Goal: Task Accomplishment & Management: Use online tool/utility

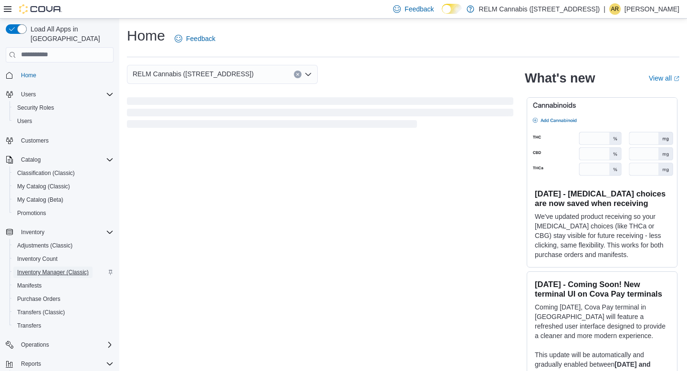
click at [64, 269] on span "Inventory Manager (Classic)" at bounding box center [53, 273] width 72 height 8
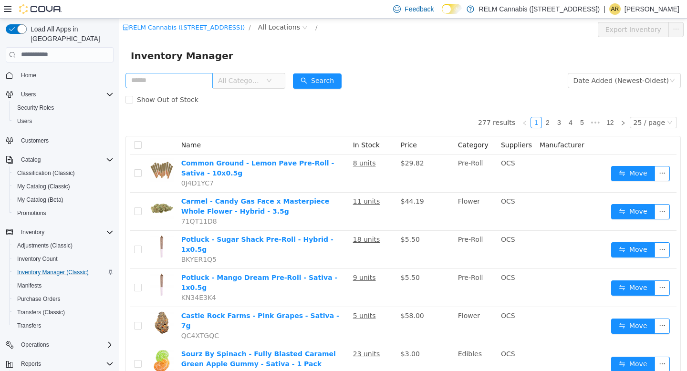
type input "*"
type input "********"
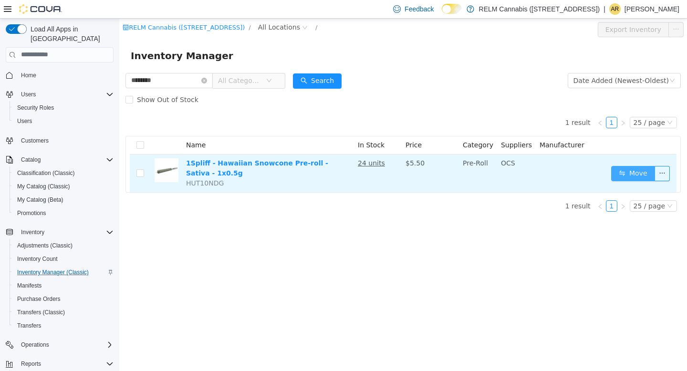
click at [622, 172] on button "Move" at bounding box center [633, 173] width 44 height 15
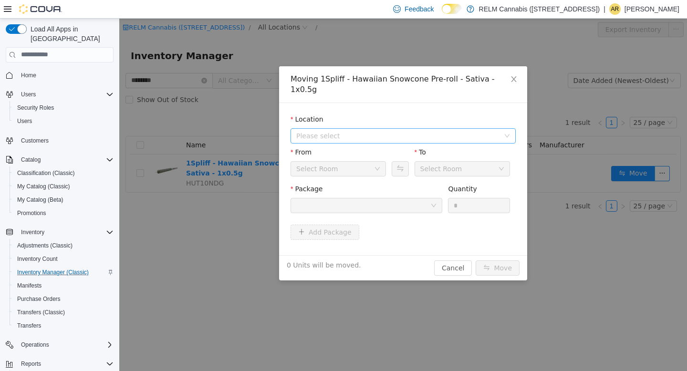
click at [353, 131] on span "Please select" at bounding box center [397, 136] width 203 height 10
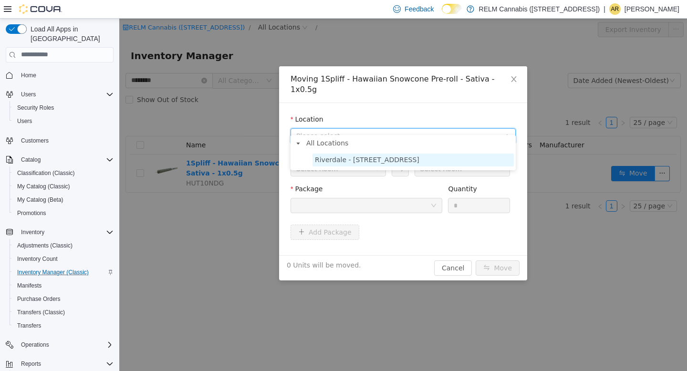
click at [355, 156] on span "Riverdale - [STREET_ADDRESS]" at bounding box center [367, 160] width 104 height 8
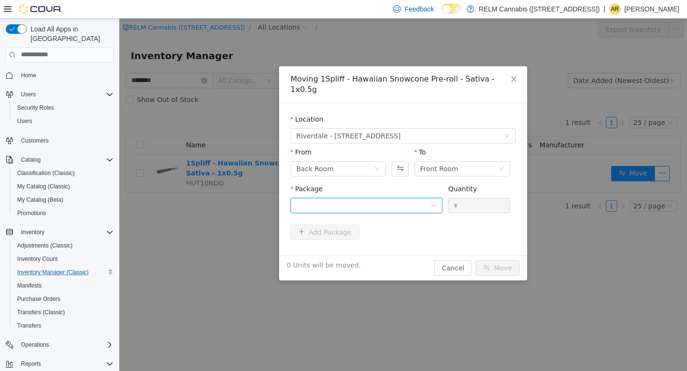
click at [394, 198] on div at bounding box center [363, 205] width 134 height 14
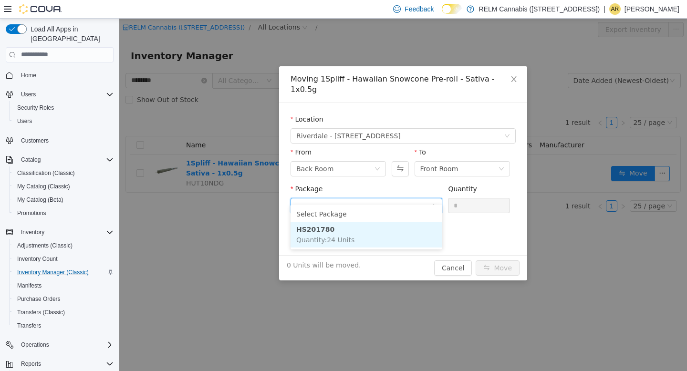
click at [395, 229] on li "HS201780 Quantity : 24 Units" at bounding box center [367, 234] width 152 height 26
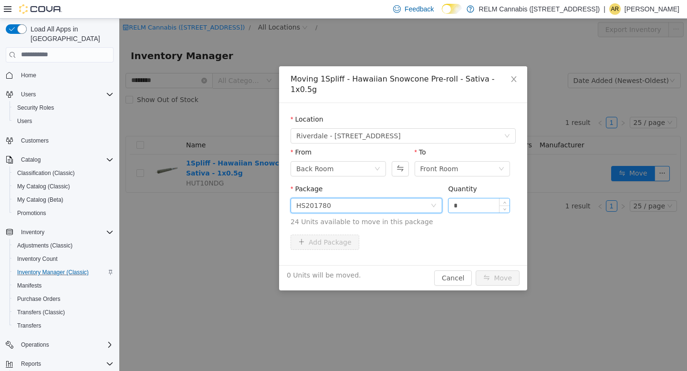
click at [466, 198] on input "*" at bounding box center [478, 205] width 61 height 14
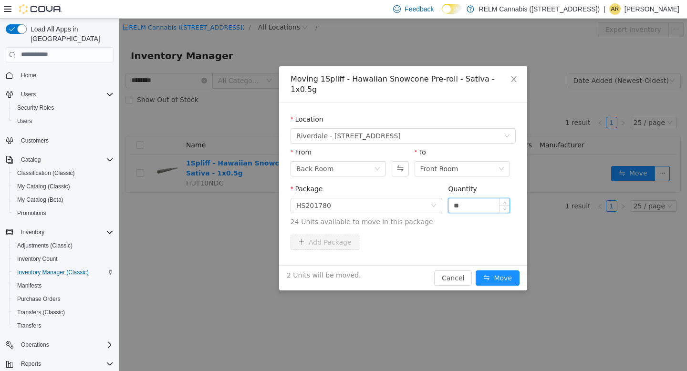
type input "**"
click at [476, 270] on button "Move" at bounding box center [498, 277] width 44 height 15
